Goal: Check status

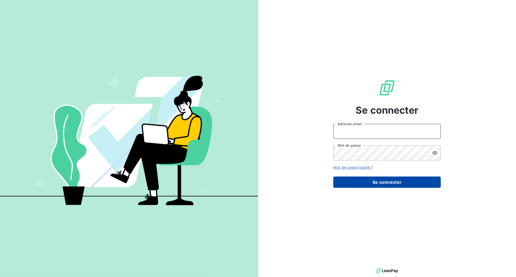
type input "[EMAIL_ADDRESS][PERSON_NAME][DOMAIN_NAME]"
click at [377, 180] on button "Se connecter" at bounding box center [386, 181] width 107 height 11
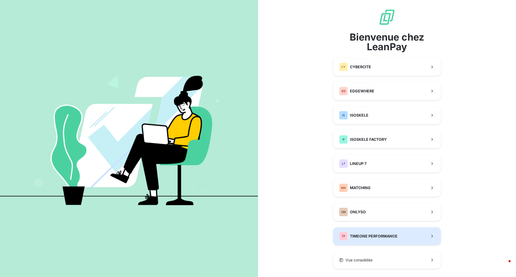
click at [361, 230] on button "TP TIMEONE PERFORMANCE" at bounding box center [386, 236] width 107 height 18
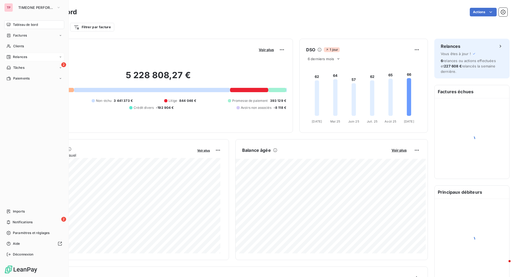
click at [24, 55] on span "Relances" at bounding box center [20, 57] width 14 height 5
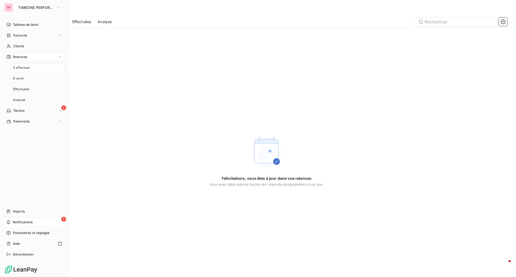
click at [48, 221] on div "2 Notifications" at bounding box center [34, 222] width 60 height 9
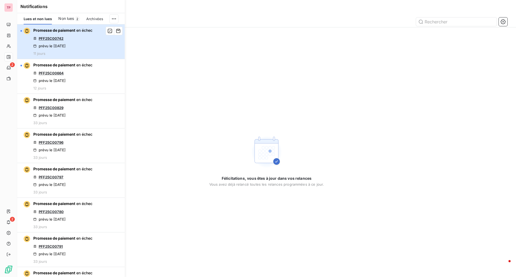
click at [75, 41] on div "Promesse de paiement en échec PFF25C00742 prévu le [DATE] 11 jours" at bounding box center [62, 42] width 59 height 28
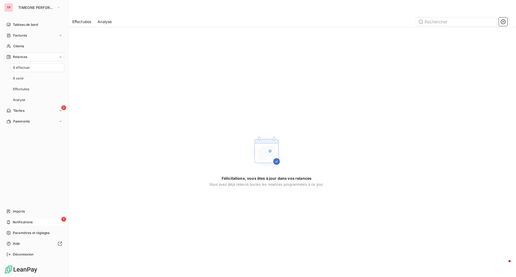
click at [45, 222] on div "1 Notifications" at bounding box center [34, 222] width 60 height 9
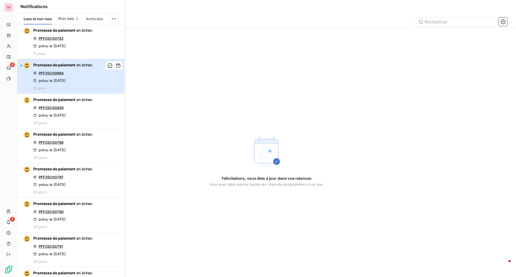
click at [56, 68] on div "Promesse de paiement en échec PFF25C00664 prévu le [DATE] 12 jours" at bounding box center [62, 76] width 59 height 28
